Goal: Find specific page/section: Find specific page/section

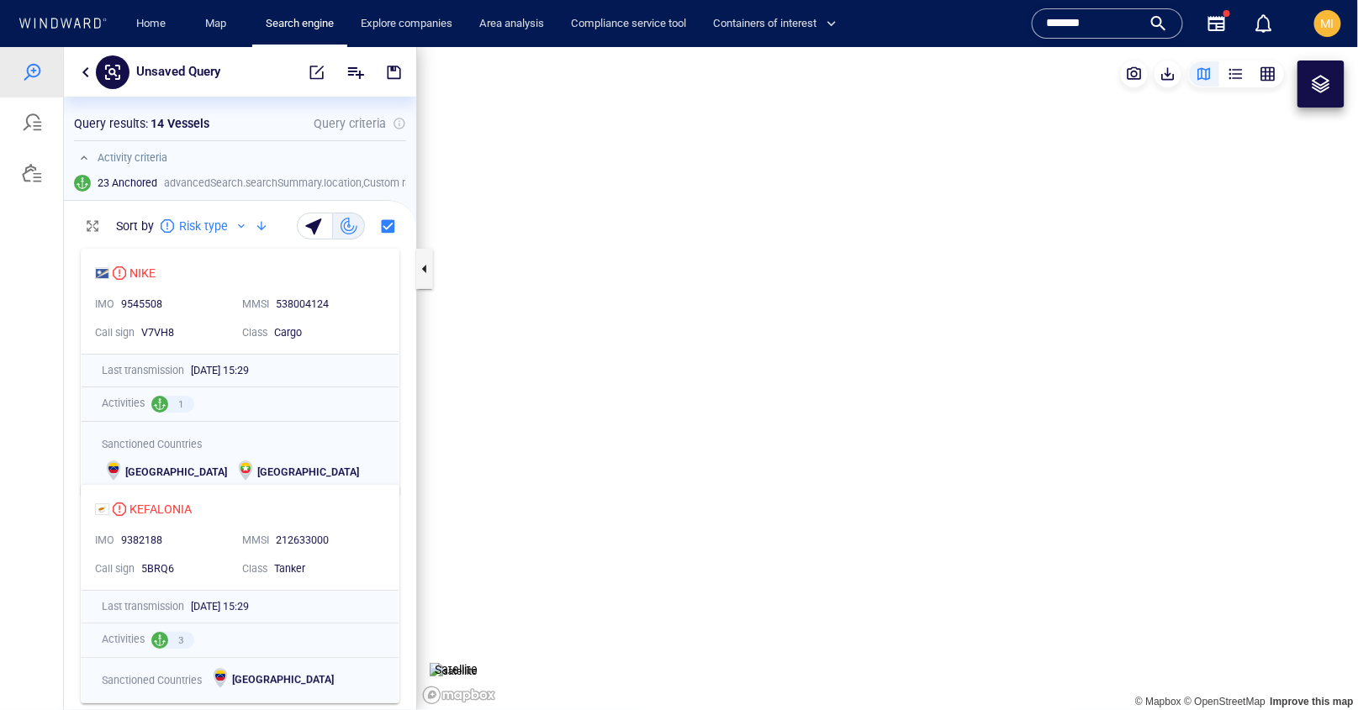
scroll to position [469, 352]
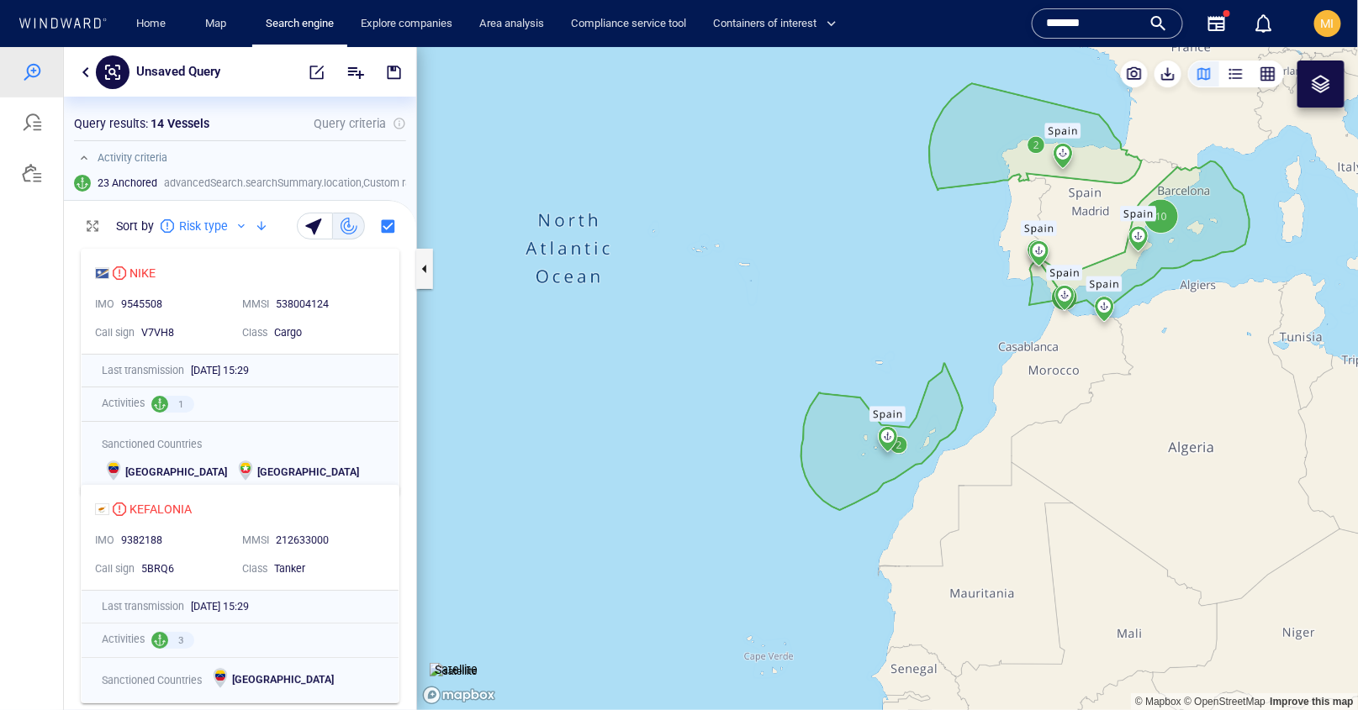
drag, startPoint x: 1099, startPoint y: 24, endPoint x: 1000, endPoint y: 26, distance: 98.4
click at [1004, 24] on div "Home Map Search engine Explore companies Area analysis Compliance service tool …" at bounding box center [680, 23] width 1333 height 41
type input "******"
click at [1162, 32] on div "******" at bounding box center [1107, 23] width 123 height 25
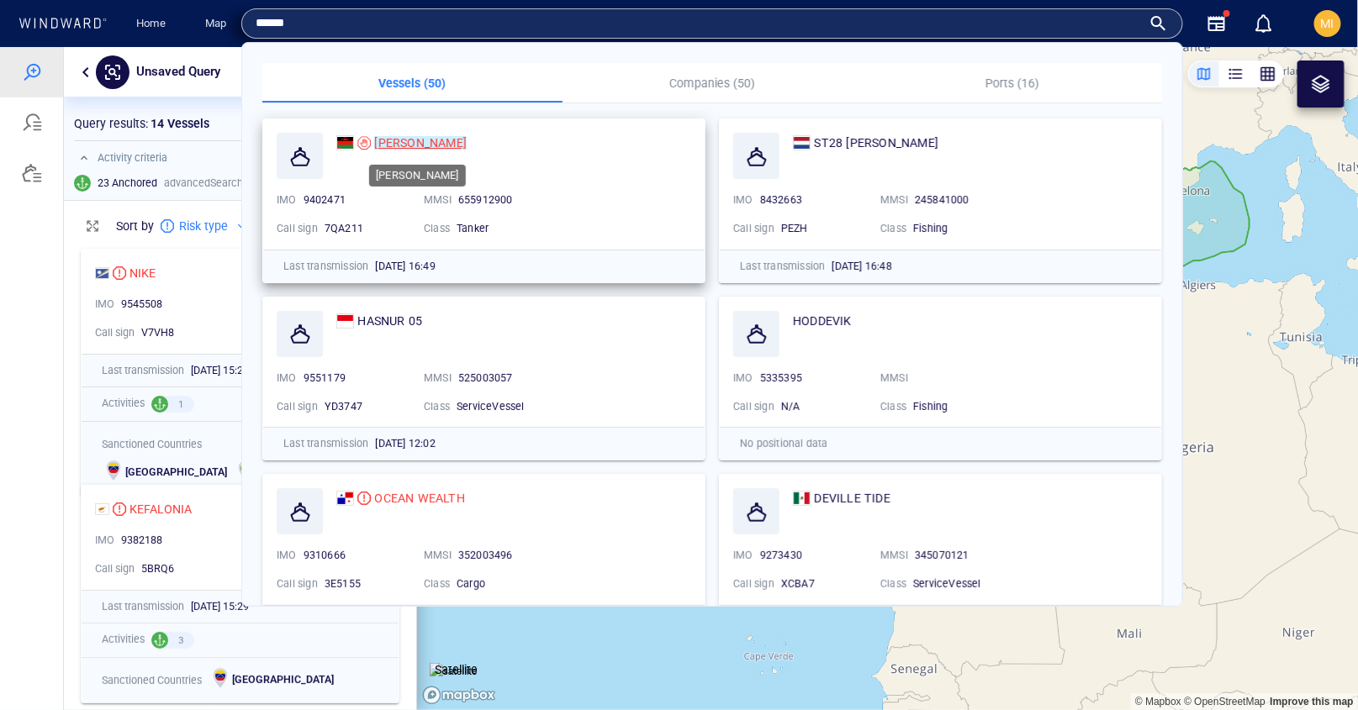
click at [393, 141] on mark "[PERSON_NAME]" at bounding box center [420, 142] width 92 height 13
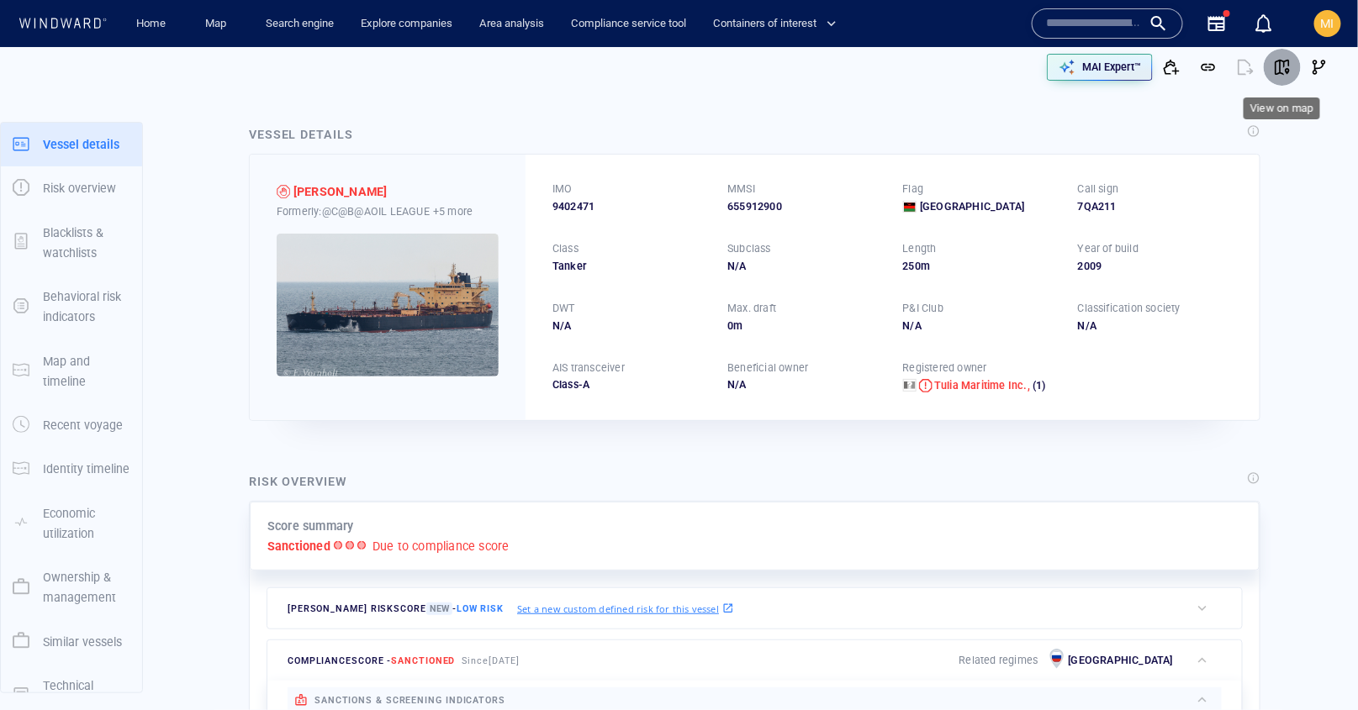
click at [1275, 66] on span "button" at bounding box center [1281, 67] width 17 height 17
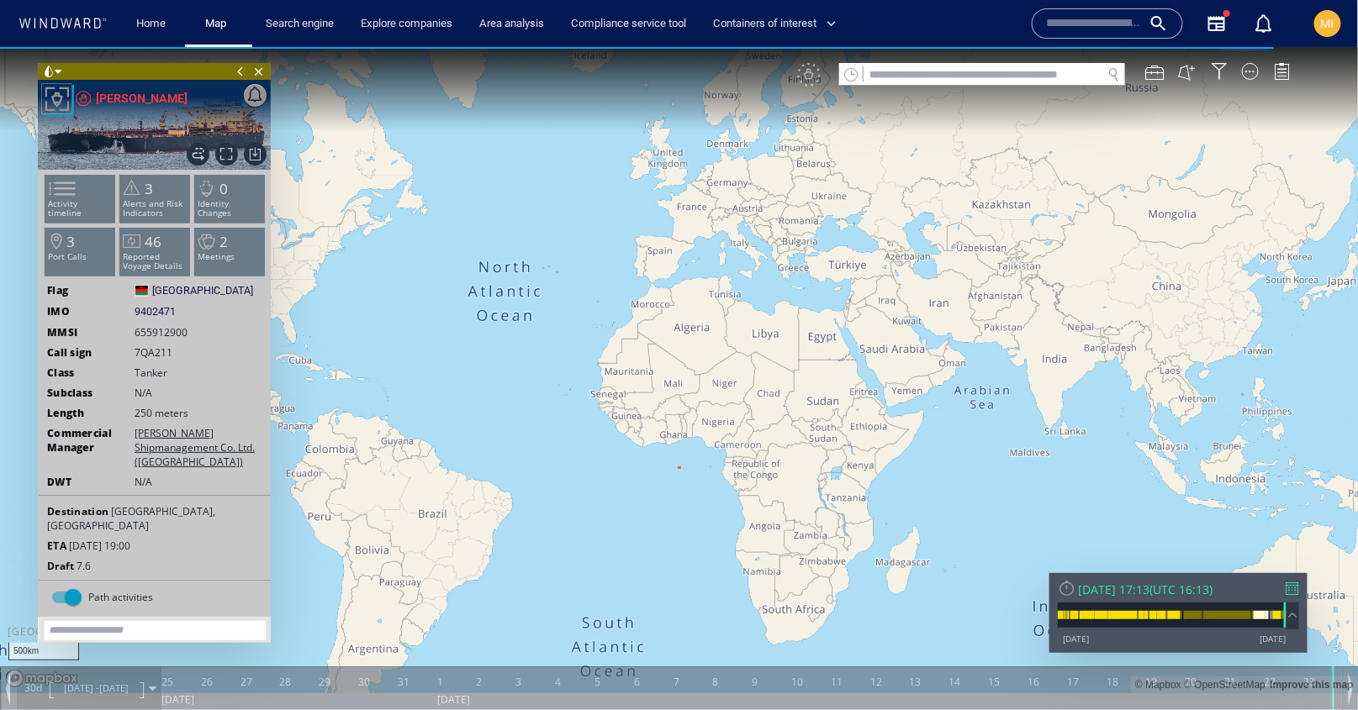
drag, startPoint x: 775, startPoint y: 304, endPoint x: 757, endPoint y: 448, distance: 144.8
click at [757, 448] on canvas "Map" at bounding box center [679, 369] width 1358 height 646
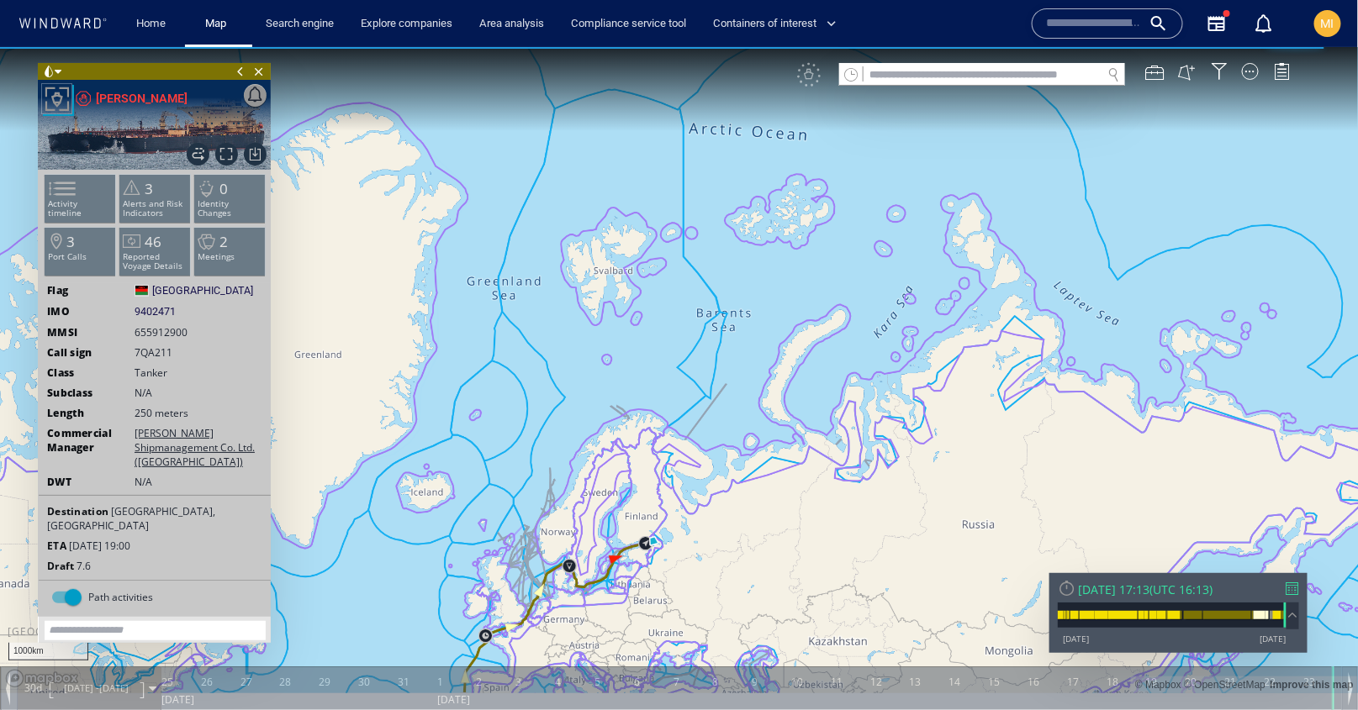
drag, startPoint x: 757, startPoint y: 431, endPoint x: 917, endPoint y: 228, distance: 259.1
click at [917, 228] on canvas "Map" at bounding box center [679, 369] width 1358 height 646
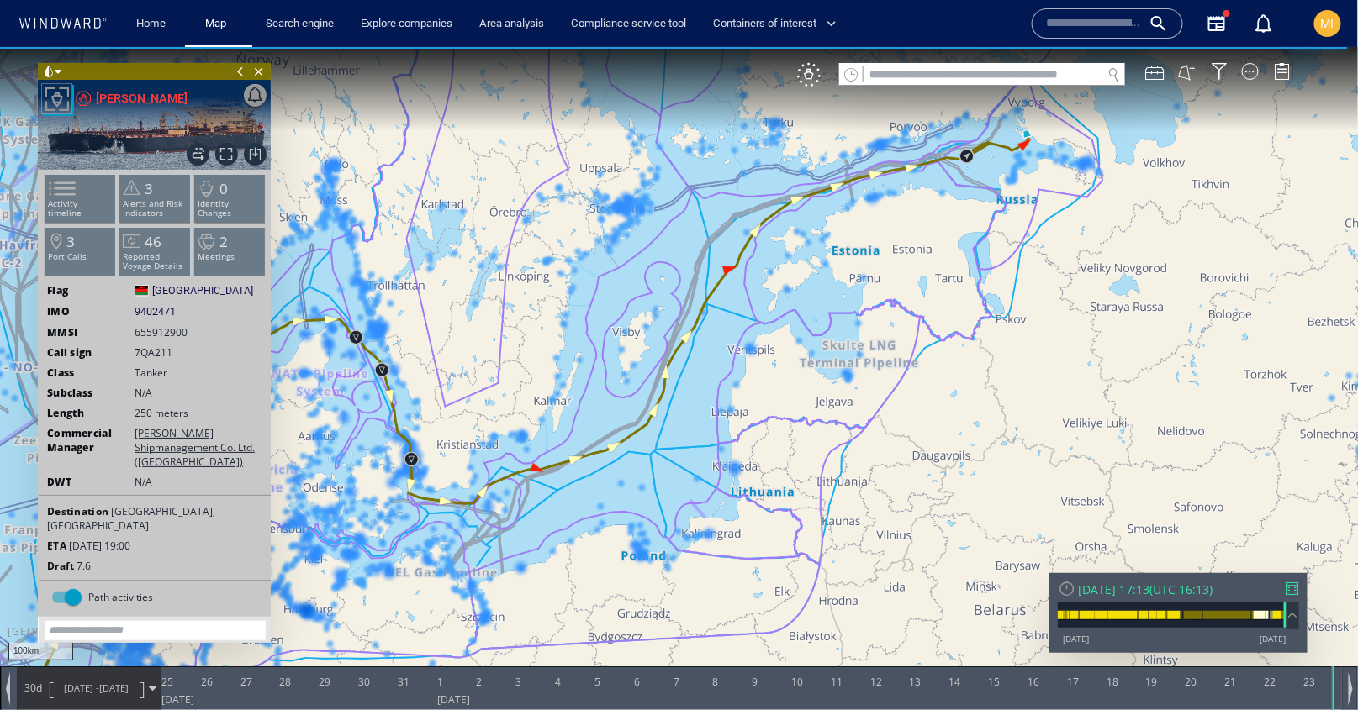
drag, startPoint x: 997, startPoint y: 193, endPoint x: 887, endPoint y: 287, distance: 144.9
click at [889, 282] on canvas "Map" at bounding box center [679, 369] width 1358 height 646
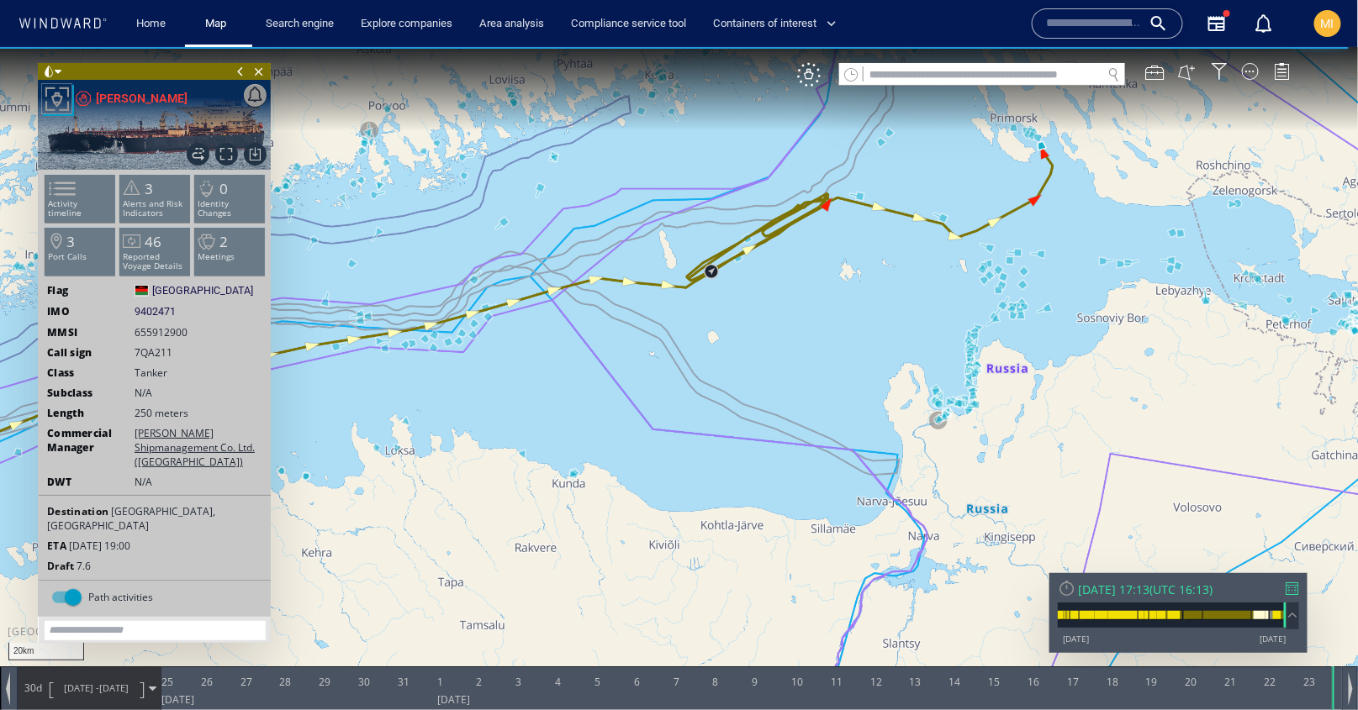
drag, startPoint x: 811, startPoint y: 250, endPoint x: 741, endPoint y: 406, distance: 170.4
click at [743, 402] on canvas "Map" at bounding box center [679, 369] width 1358 height 646
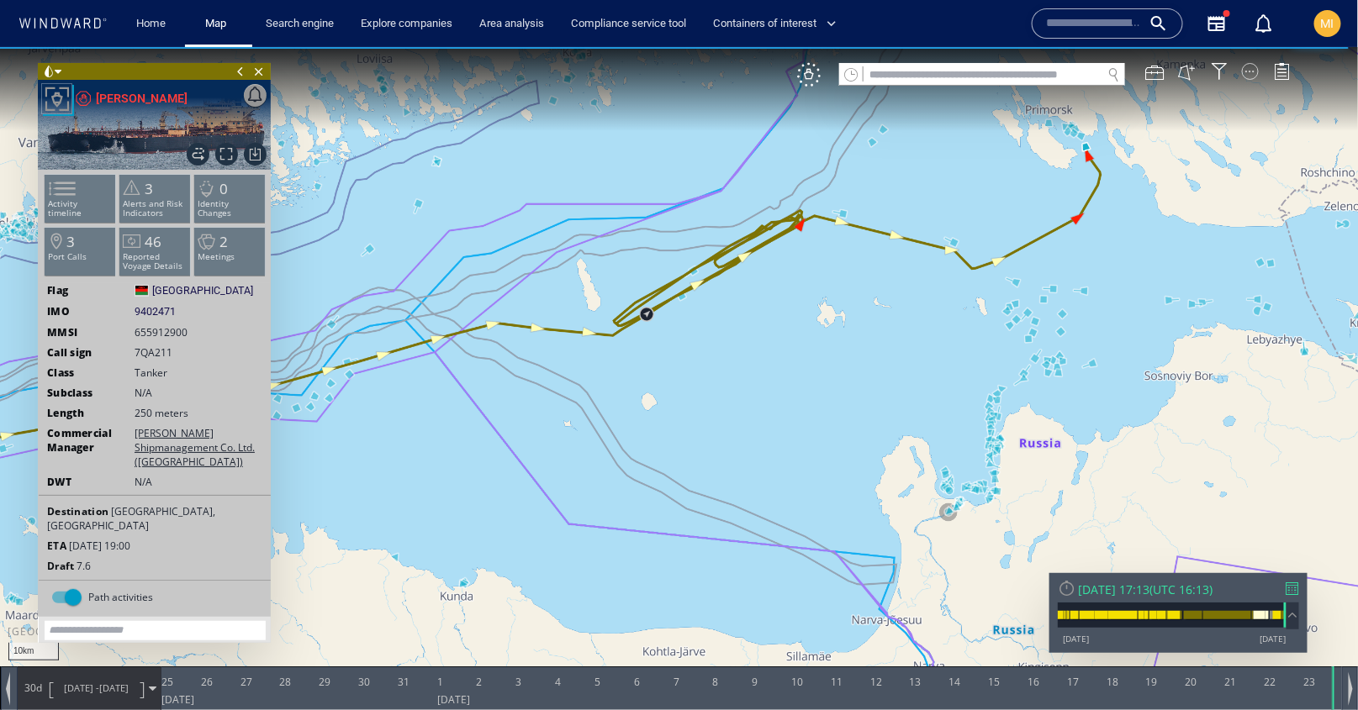
click at [1250, 66] on div at bounding box center [1250, 70] width 17 height 17
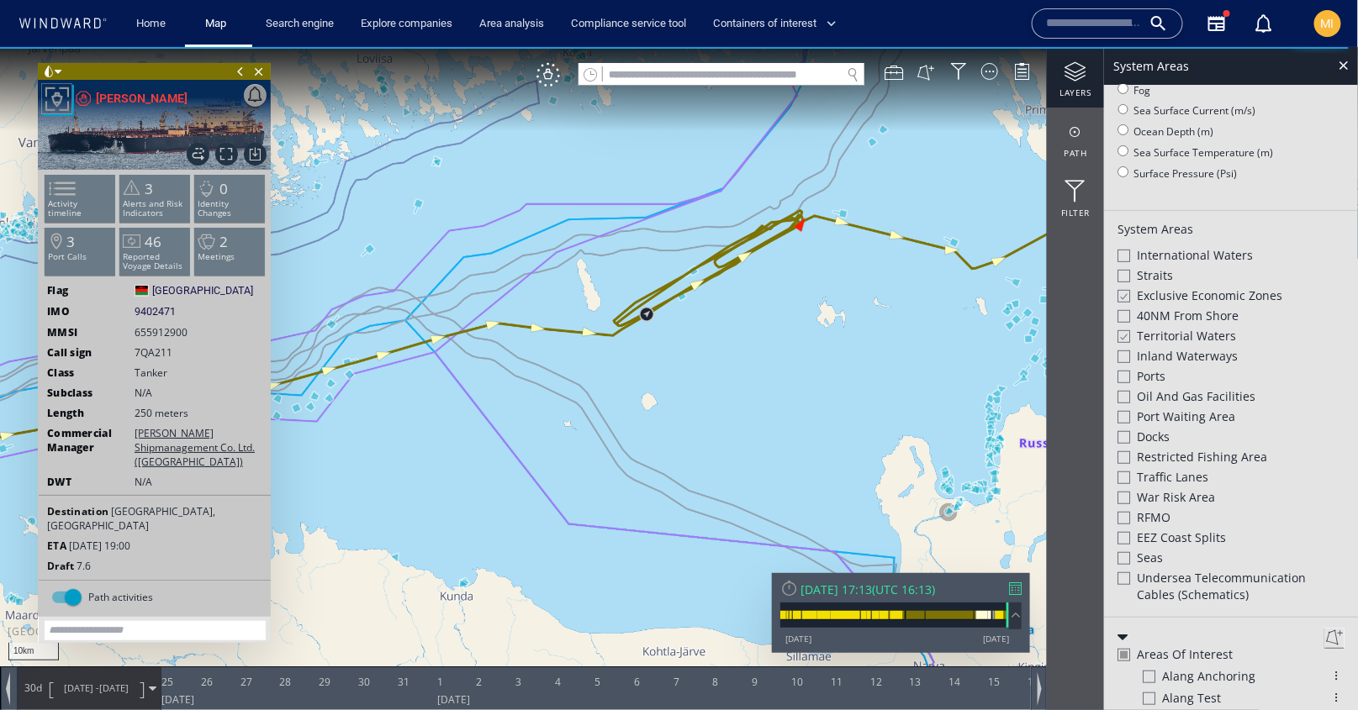
scroll to position [203, 0]
click at [1126, 568] on div at bounding box center [1123, 574] width 13 height 13
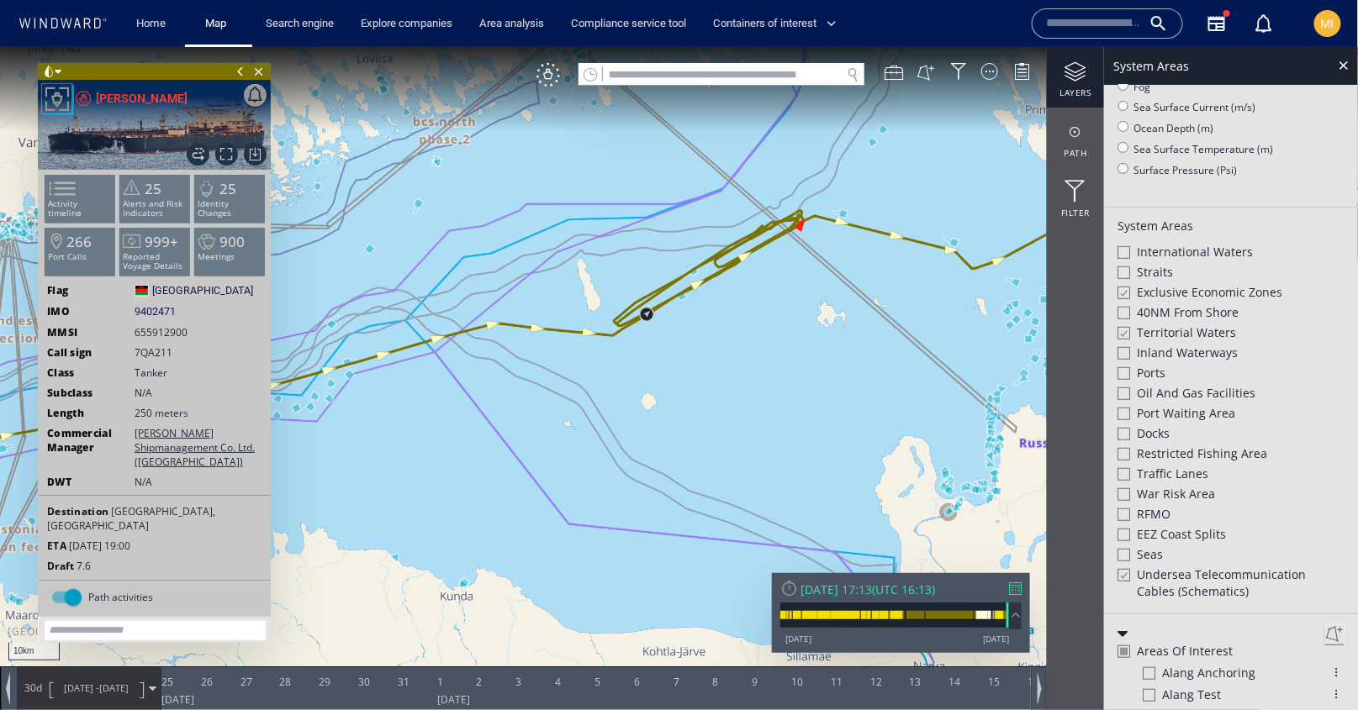
drag, startPoint x: 793, startPoint y: 324, endPoint x: 675, endPoint y: 533, distance: 240.1
click at [673, 533] on canvas "Map" at bounding box center [679, 369] width 1358 height 646
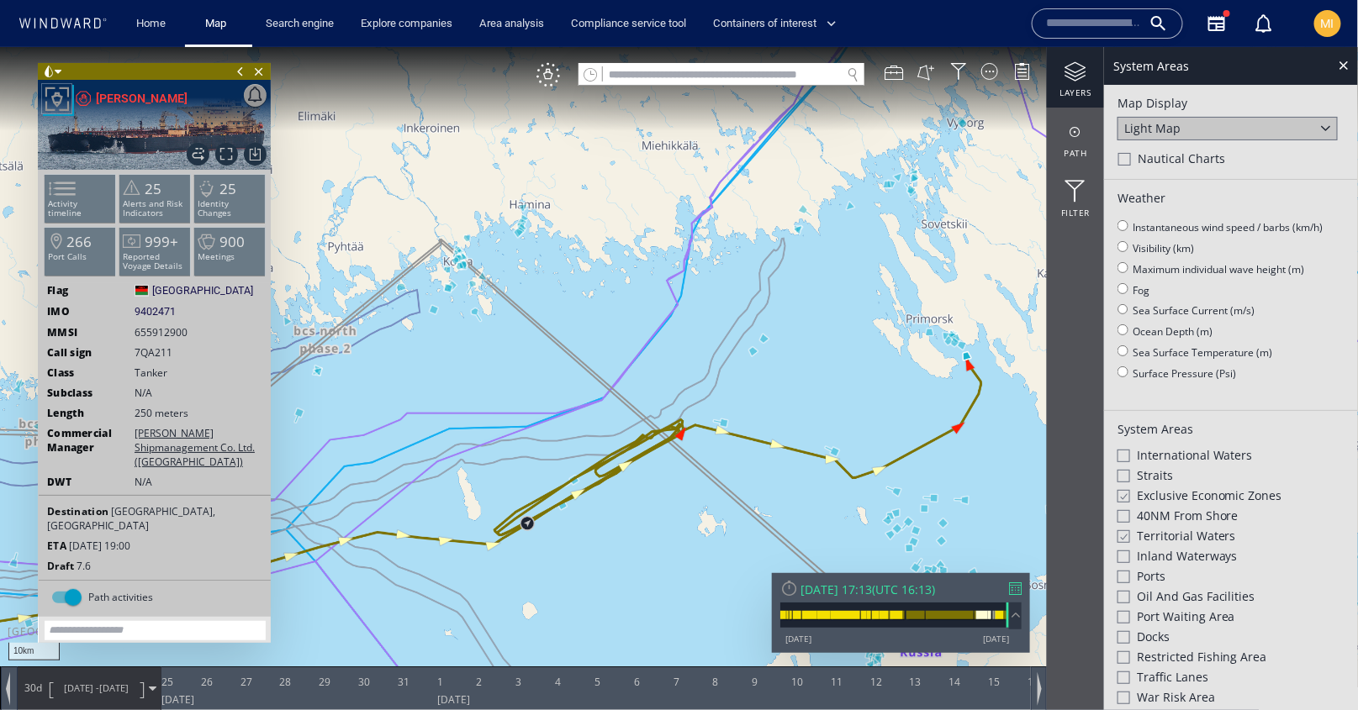
click at [1126, 160] on div at bounding box center [1124, 158] width 13 height 13
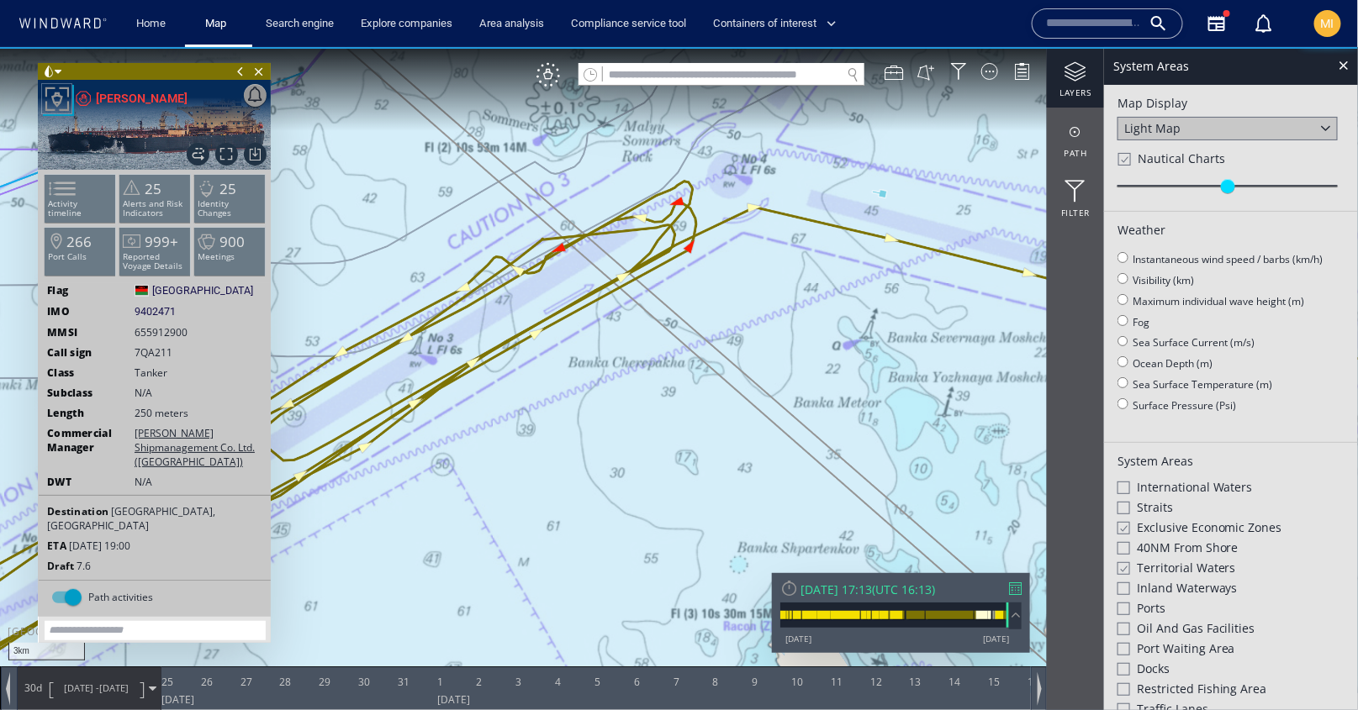
drag, startPoint x: 667, startPoint y: 382, endPoint x: 681, endPoint y: 486, distance: 105.2
click at [681, 481] on canvas "Map" at bounding box center [679, 369] width 1358 height 646
